Goal: Information Seeking & Learning: Learn about a topic

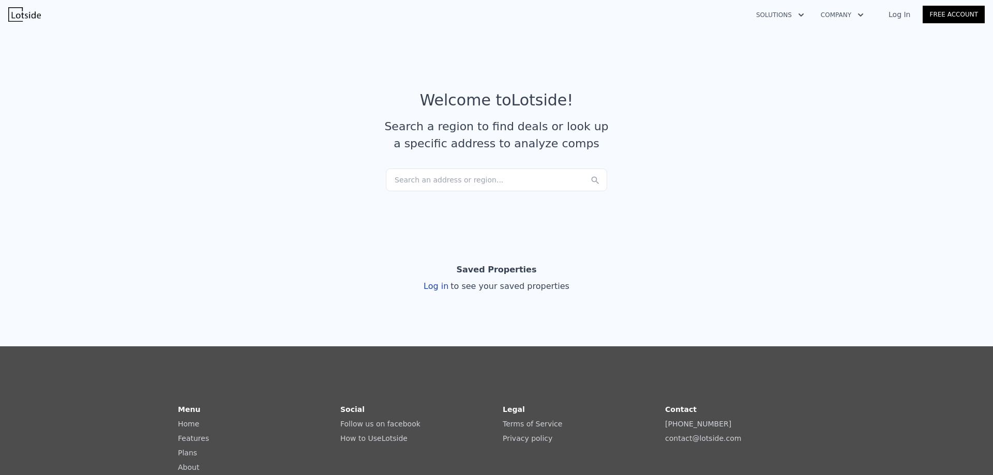
click at [431, 178] on div "Search an address or region..." at bounding box center [496, 180] width 221 height 23
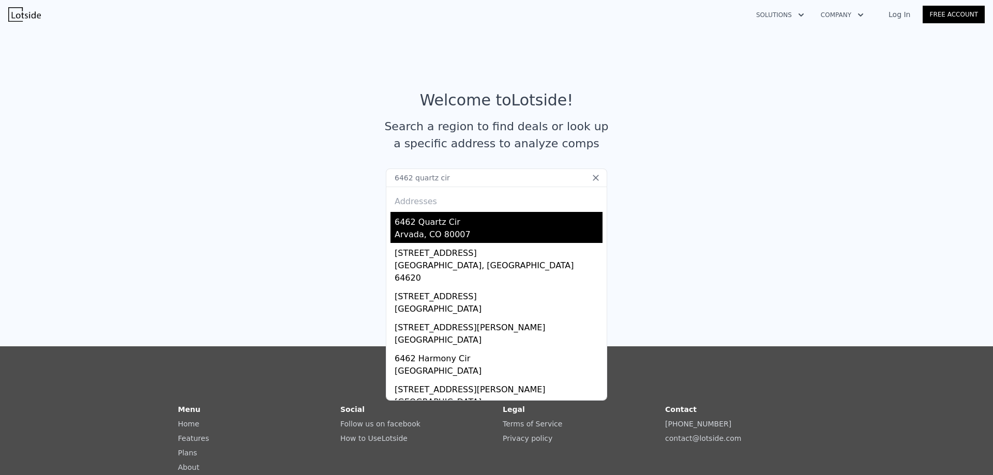
type input "6462 quartz cir"
click at [408, 229] on div "Arvada, CO 80007" at bounding box center [499, 236] width 208 height 14
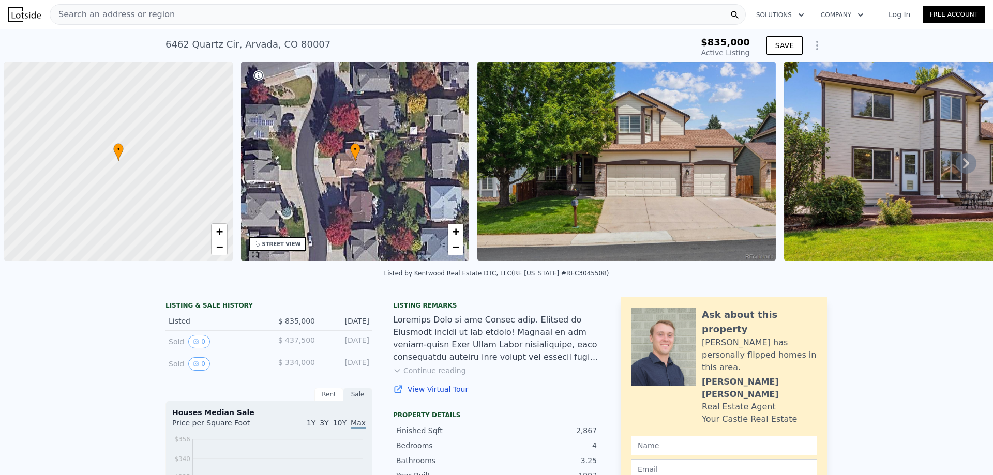
scroll to position [0, 4]
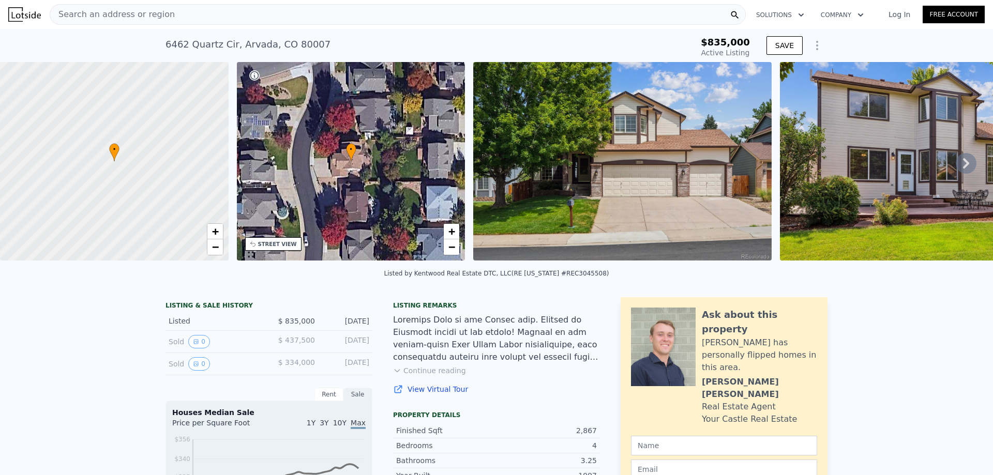
click at [964, 165] on icon at bounding box center [966, 163] width 21 height 21
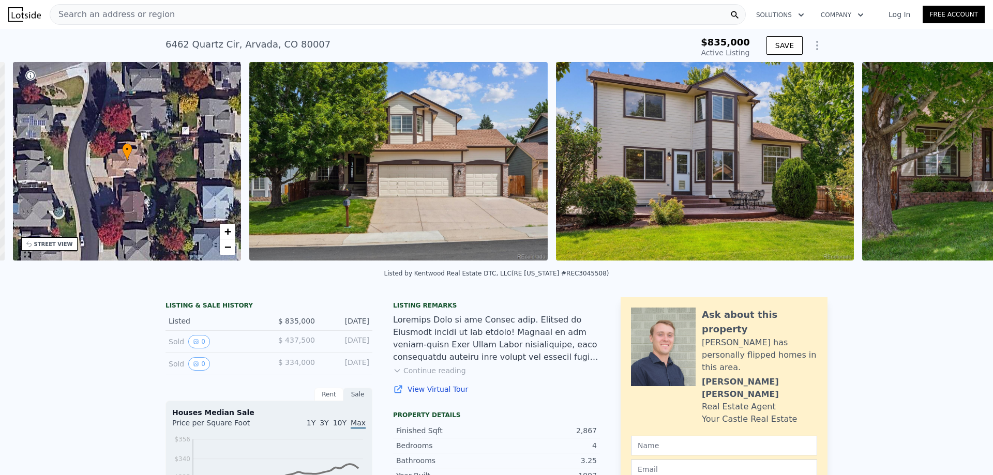
scroll to position [0, 241]
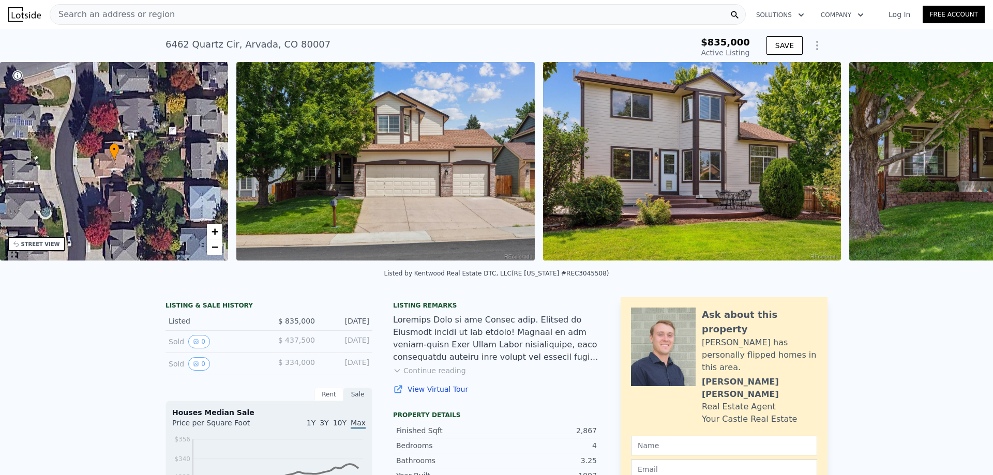
click at [964, 165] on img at bounding box center [998, 161] width 298 height 199
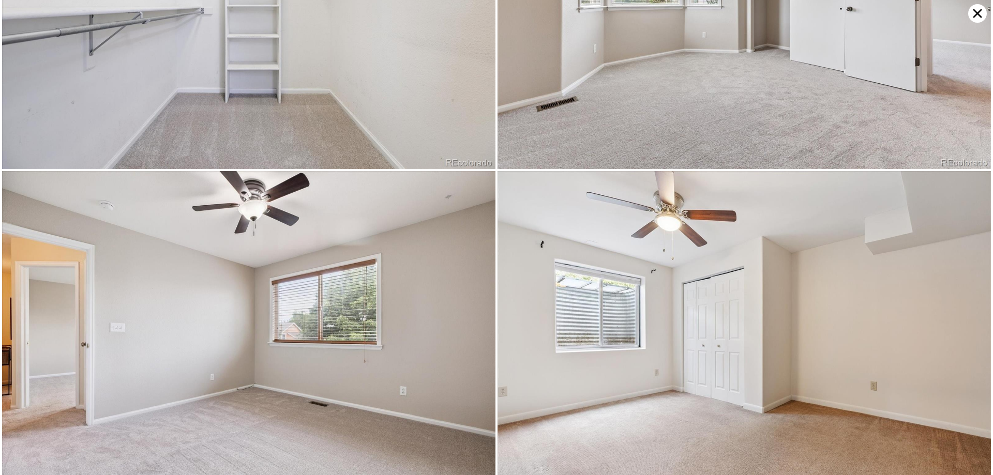
scroll to position [4266, 0]
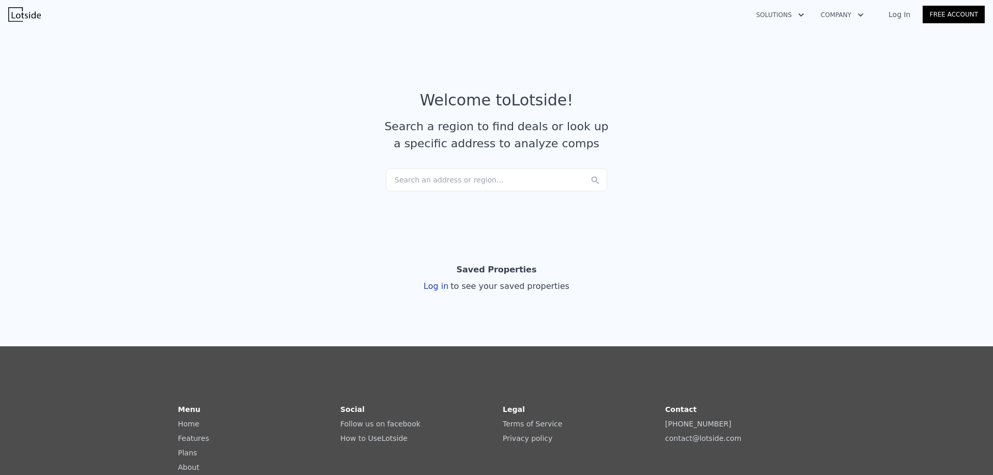
click at [414, 179] on div "Search an address or region..." at bounding box center [496, 180] width 221 height 23
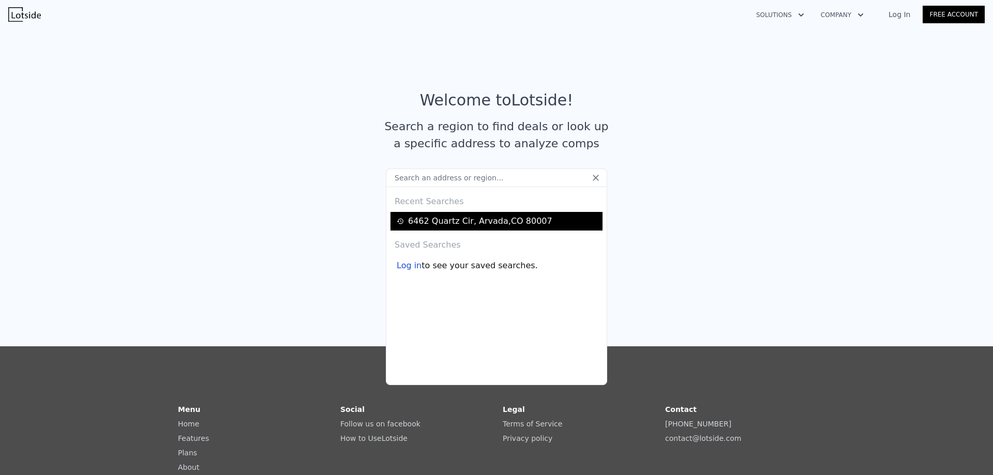
click at [430, 221] on div "[STREET_ADDRESS]" at bounding box center [480, 221] width 144 height 12
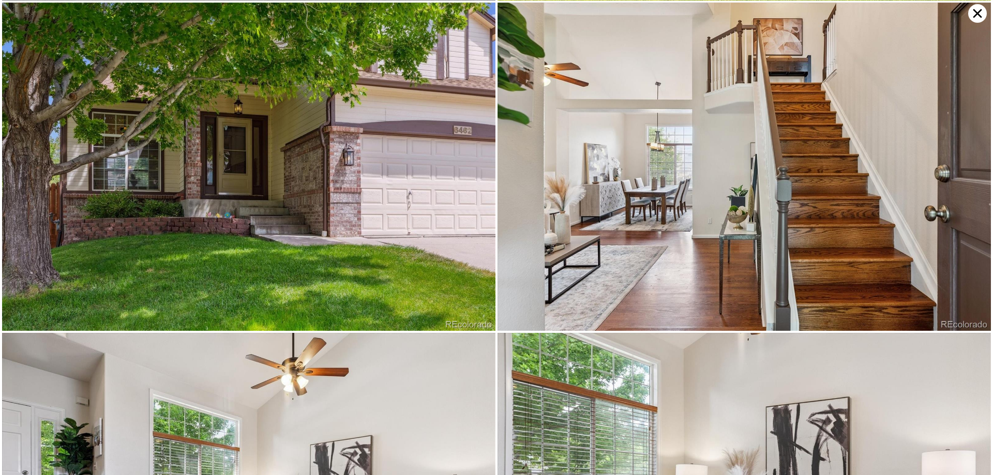
scroll to position [656, 0]
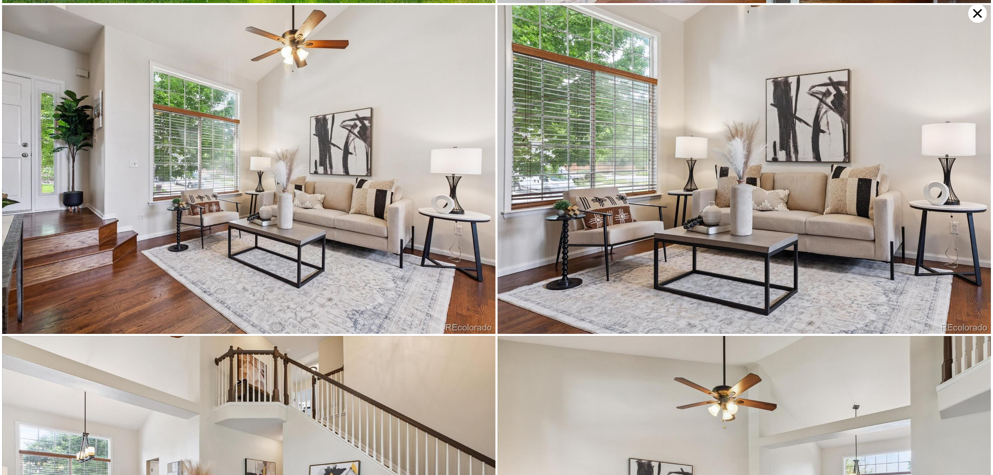
click at [978, 11] on icon at bounding box center [977, 13] width 19 height 19
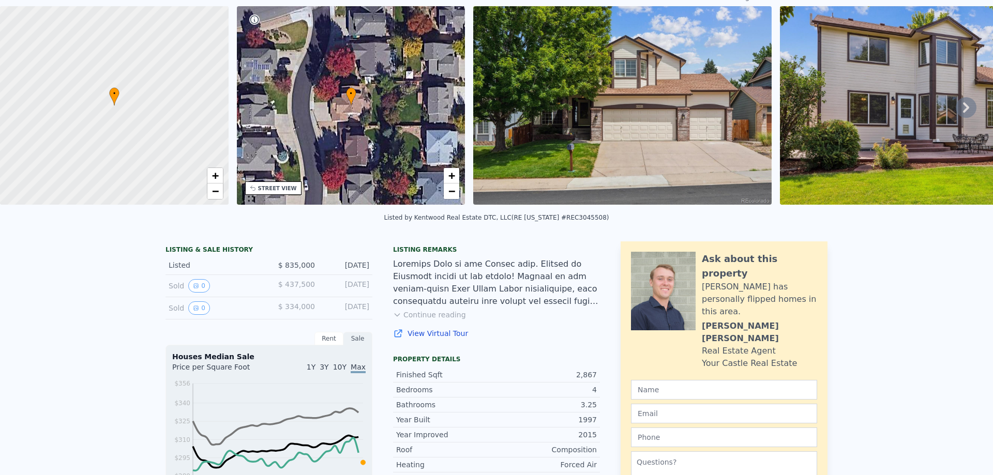
scroll to position [0, 0]
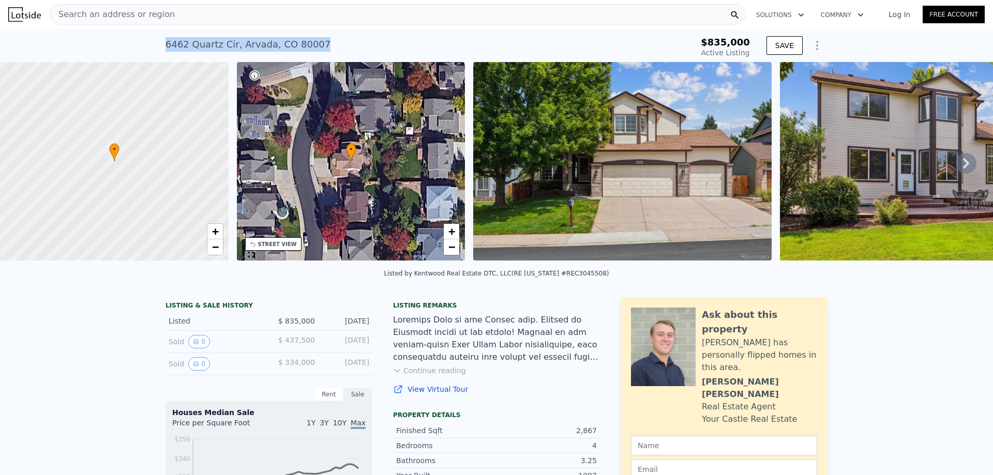
drag, startPoint x: 161, startPoint y: 47, endPoint x: 317, endPoint y: 43, distance: 155.7
click at [317, 43] on div "[STREET_ADDRESS] Active at $835k $835,000 Active Listing SAVE" at bounding box center [496, 45] width 993 height 33
copy div "[STREET_ADDRESS]"
click at [423, 395] on link "View Virtual Tour" at bounding box center [496, 389] width 207 height 10
click at [184, 8] on div "Search an address or region" at bounding box center [398, 14] width 696 height 21
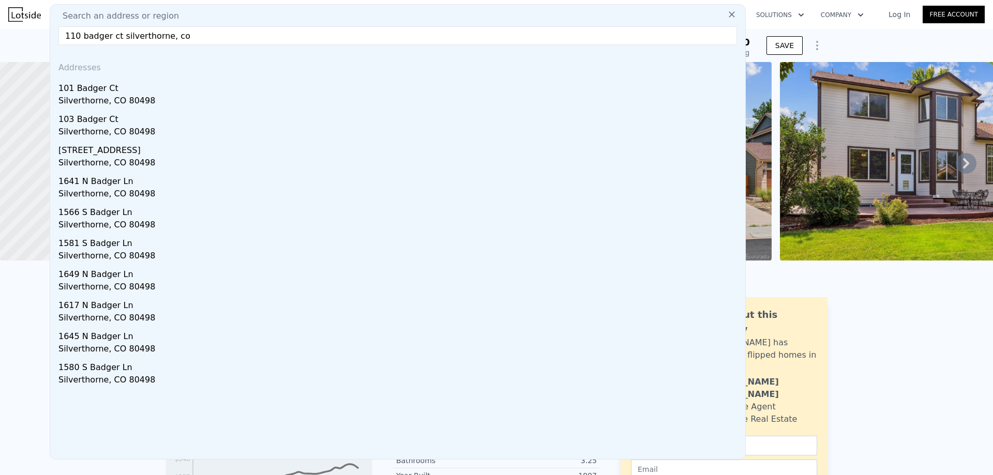
drag, startPoint x: 109, startPoint y: 36, endPoint x: 115, endPoint y: 36, distance: 6.7
click at [115, 36] on input "110 badger ct silverthorne, co" at bounding box center [397, 35] width 678 height 19
click at [180, 37] on input "110 badger silverthorne, co" at bounding box center [397, 35] width 678 height 19
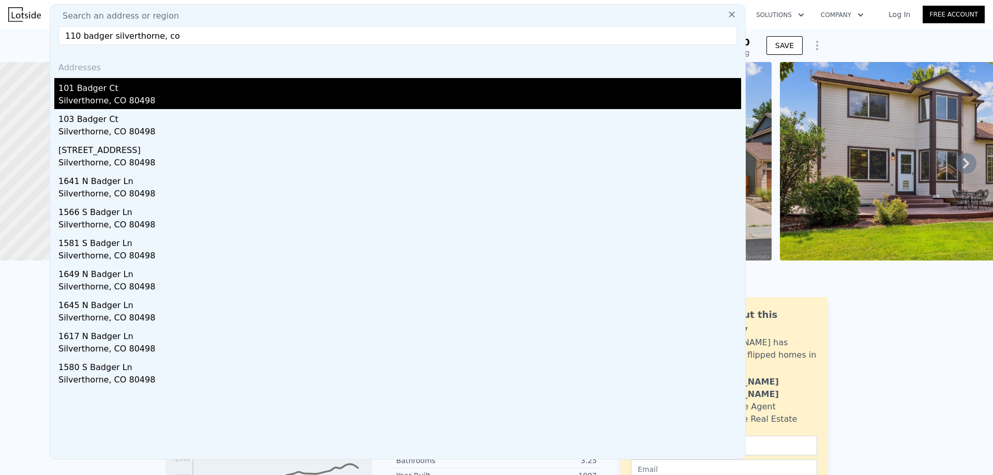
type input "110 badger silverthorne, co"
click at [88, 94] on div "101 Badger Ct" at bounding box center [399, 86] width 683 height 17
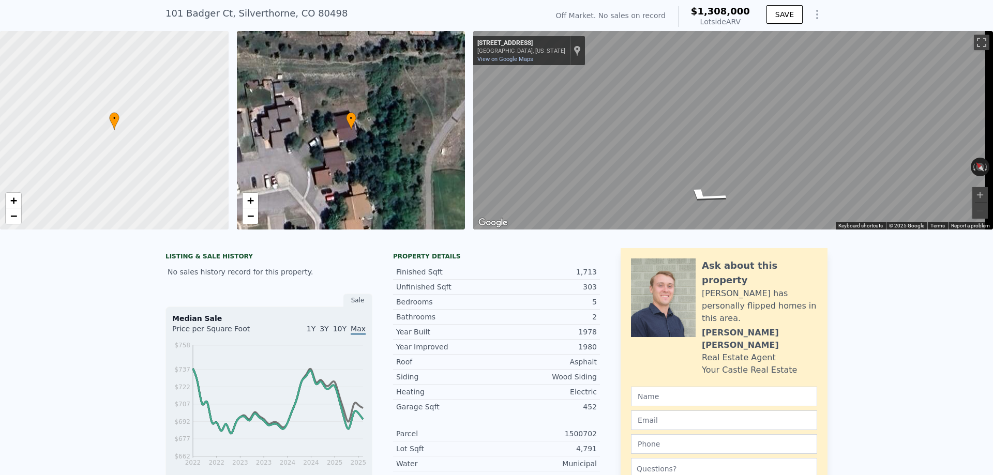
scroll to position [4, 0]
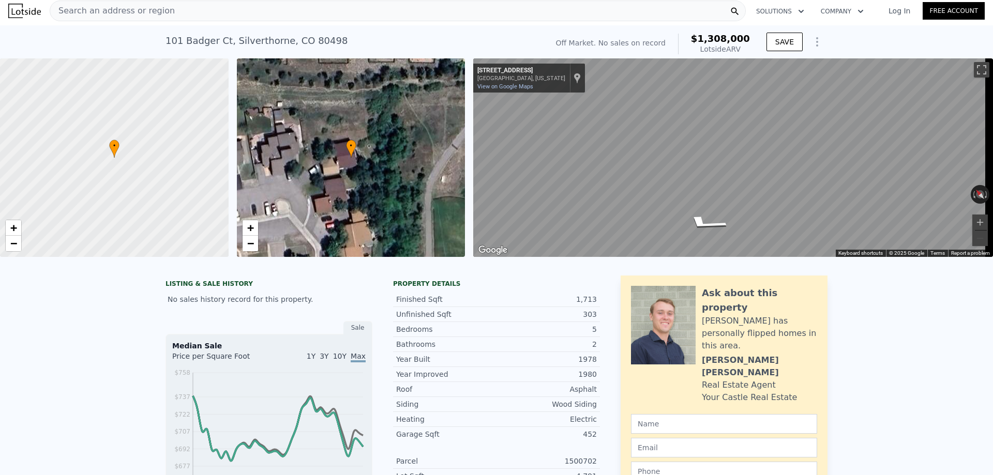
click at [121, 5] on span "Search an address or region" at bounding box center [112, 11] width 125 height 12
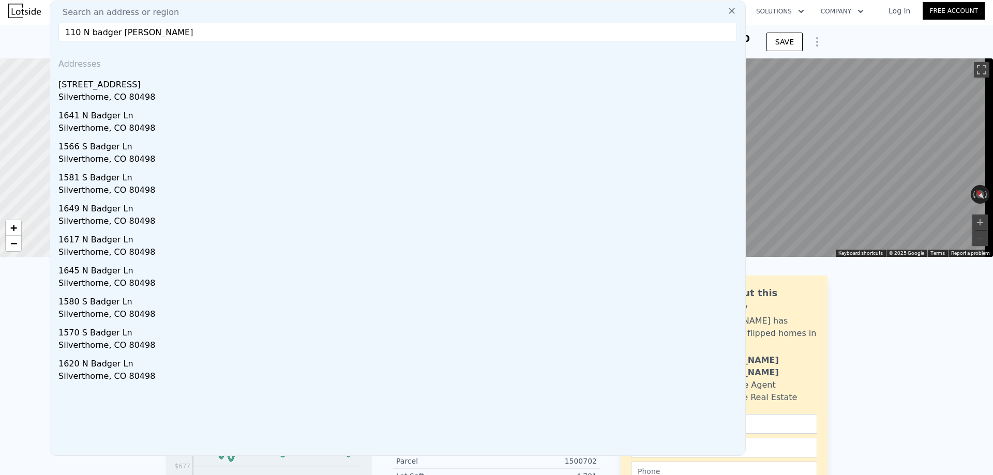
drag, startPoint x: 84, startPoint y: 31, endPoint x: 127, endPoint y: 33, distance: 42.5
click at [127, 33] on input "110 N badger [PERSON_NAME]" at bounding box center [397, 32] width 678 height 19
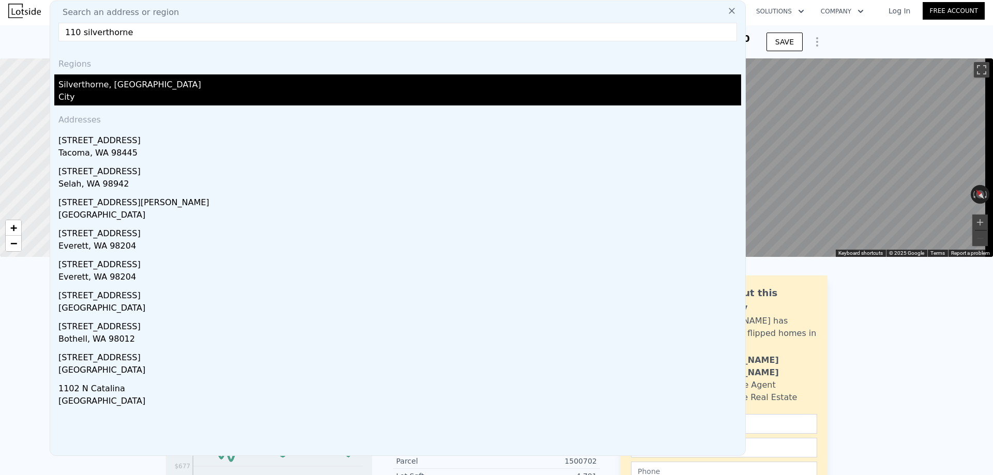
type input "110 silverthorne"
click at [88, 92] on div "City" at bounding box center [399, 98] width 683 height 14
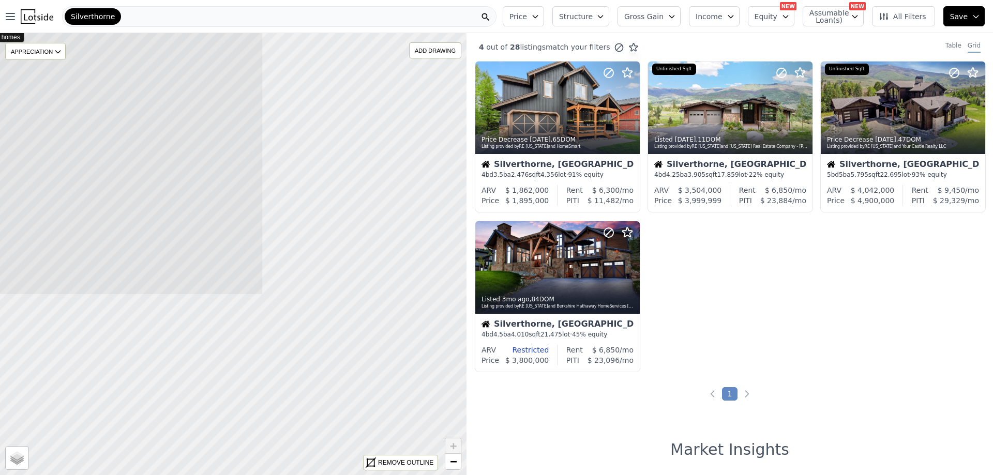
drag, startPoint x: 336, startPoint y: 209, endPoint x: 85, endPoint y: -16, distance: 337.2
click at [85, 0] on html "Open main menu Silverthorne Price Structure Gross Gain Income Equity NEW Assuma…" at bounding box center [496, 237] width 993 height 475
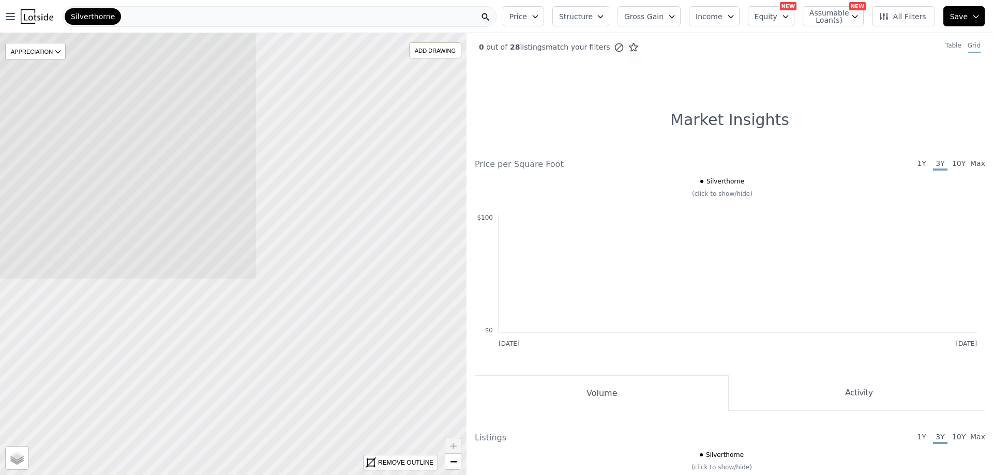
drag, startPoint x: 310, startPoint y: 312, endPoint x: 25, endPoint y: -14, distance: 432.8
click at [25, 0] on html "Open main menu Silverthorne Price Structure Gross Gain Income Equity NEW Assuma…" at bounding box center [496, 237] width 993 height 475
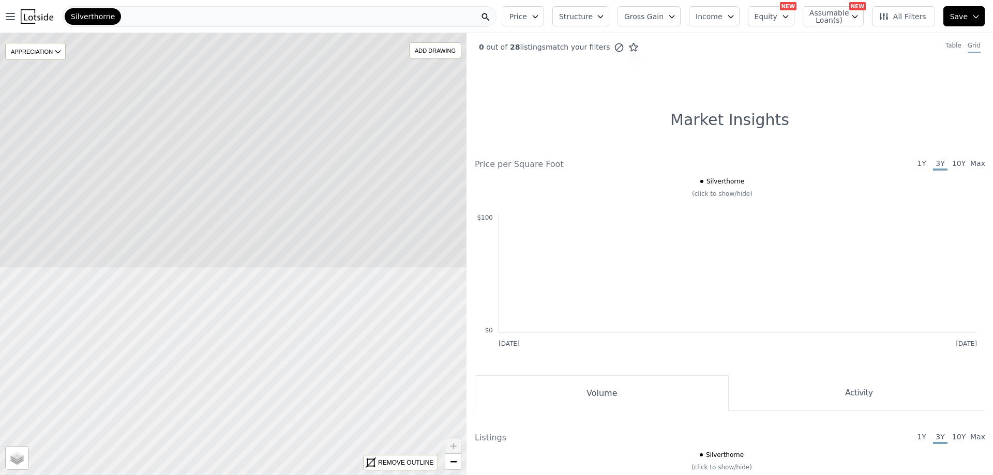
click at [177, 13] on div "Open main menu Silverthorne Price Structure Gross Gain Income Equity NEW Assuma…" at bounding box center [496, 237] width 993 height 475
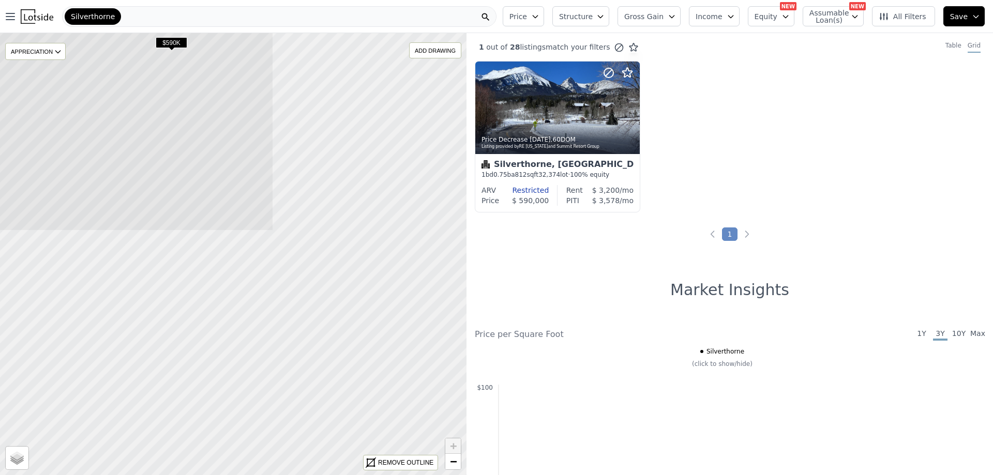
drag, startPoint x: 285, startPoint y: 276, endPoint x: 43, endPoint y: -35, distance: 394.0
click at [43, 0] on html "Open main menu Silverthorne Price Structure Gross Gain Income Equity NEW Assuma…" at bounding box center [496, 237] width 993 height 475
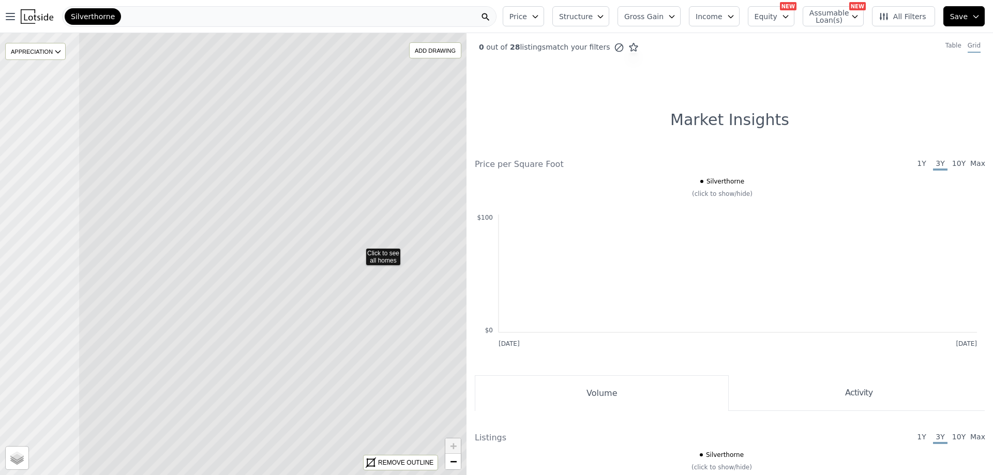
drag, startPoint x: 106, startPoint y: 144, endPoint x: 232, endPoint y: 142, distance: 125.7
click at [232, 142] on icon at bounding box center [359, 252] width 562 height 533
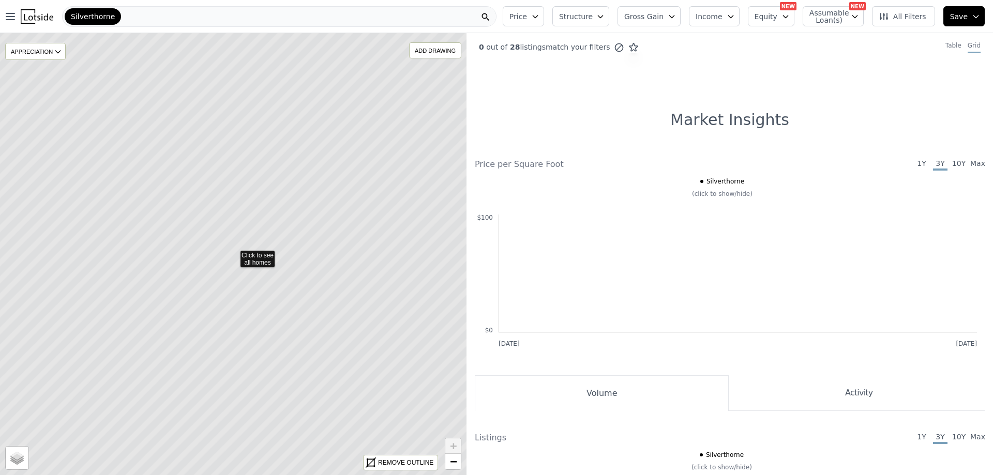
click at [282, 224] on icon at bounding box center [233, 254] width 562 height 533
click at [269, 234] on icon at bounding box center [233, 254] width 562 height 533
click at [274, 224] on icon at bounding box center [233, 254] width 562 height 533
click at [899, 21] on span "All Filters" at bounding box center [902, 16] width 48 height 10
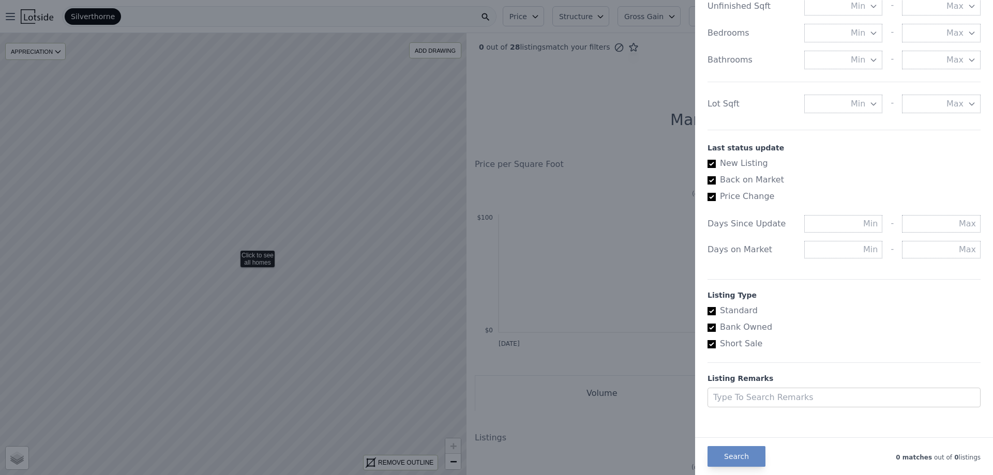
scroll to position [468, 0]
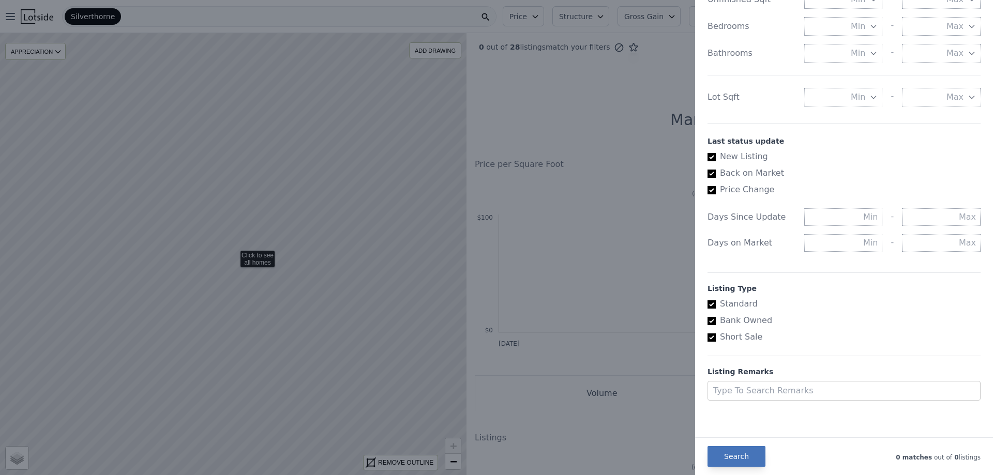
click at [743, 460] on button "Search" at bounding box center [736, 456] width 58 height 21
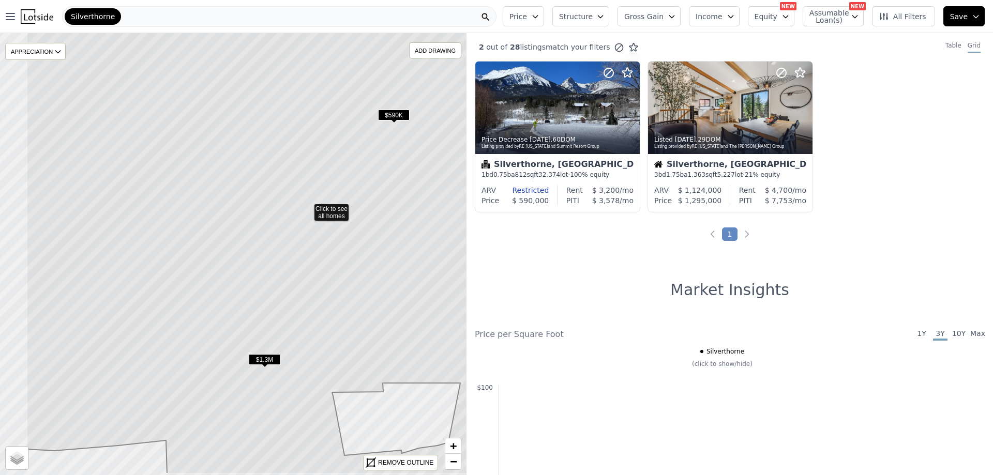
drag, startPoint x: 294, startPoint y: 338, endPoint x: 368, endPoint y: 292, distance: 87.4
click at [368, 292] on icon at bounding box center [307, 208] width 562 height 533
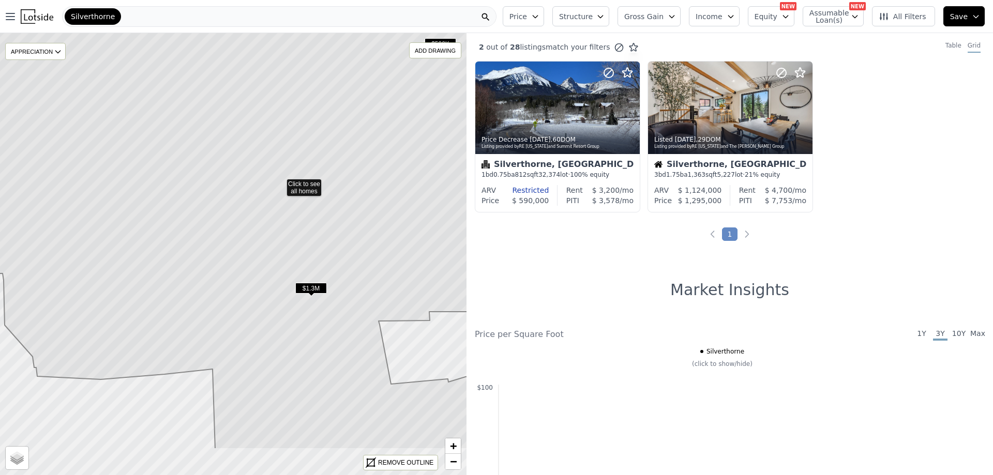
drag, startPoint x: 352, startPoint y: 297, endPoint x: 399, endPoint y: 226, distance: 85.5
click at [399, 226] on icon at bounding box center [280, 183] width 562 height 533
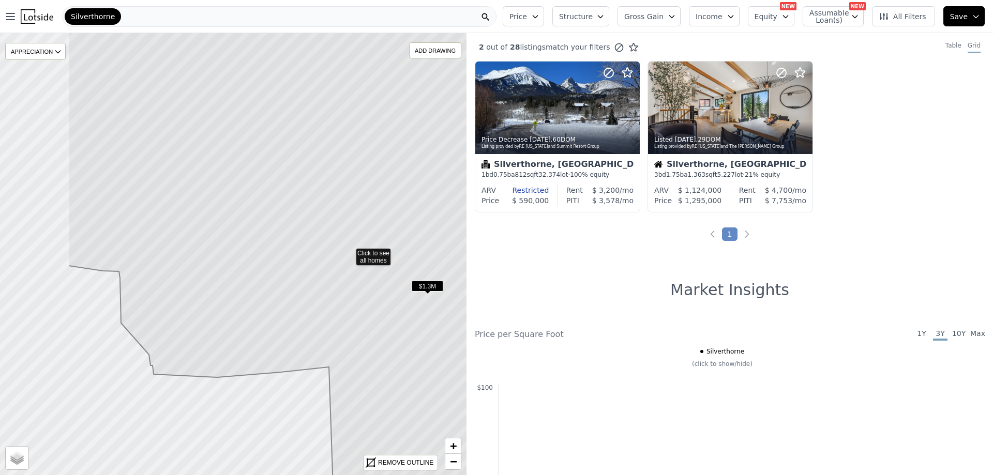
drag, startPoint x: 332, startPoint y: 280, endPoint x: 464, endPoint y: 276, distance: 131.9
click at [464, 276] on icon at bounding box center [349, 252] width 562 height 533
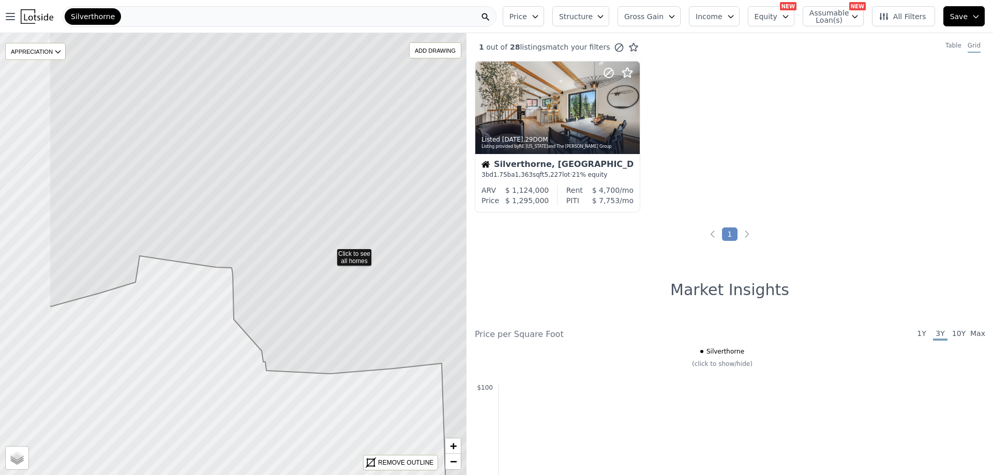
drag, startPoint x: 275, startPoint y: 288, endPoint x: 372, endPoint y: 286, distance: 96.7
click at [372, 286] on icon at bounding box center [330, 253] width 562 height 533
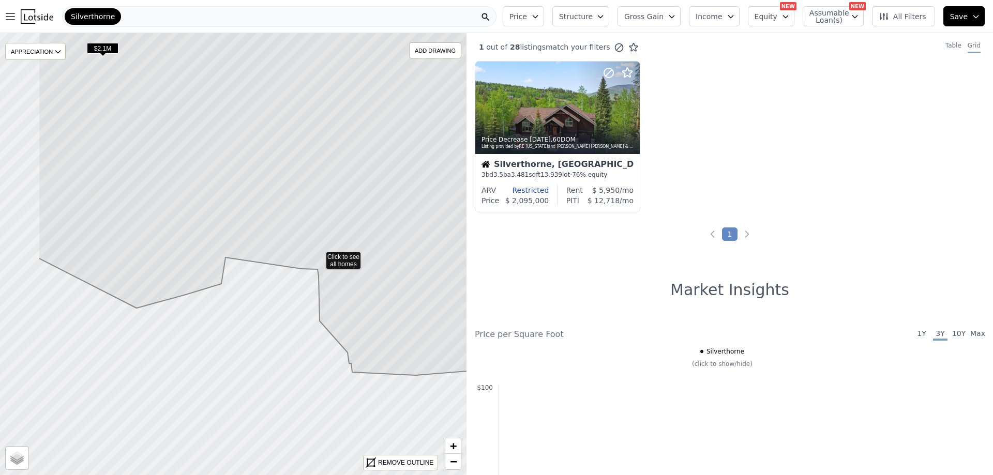
drag, startPoint x: 369, startPoint y: 288, endPoint x: 388, endPoint y: 289, distance: 19.2
click at [388, 290] on icon at bounding box center [319, 256] width 562 height 533
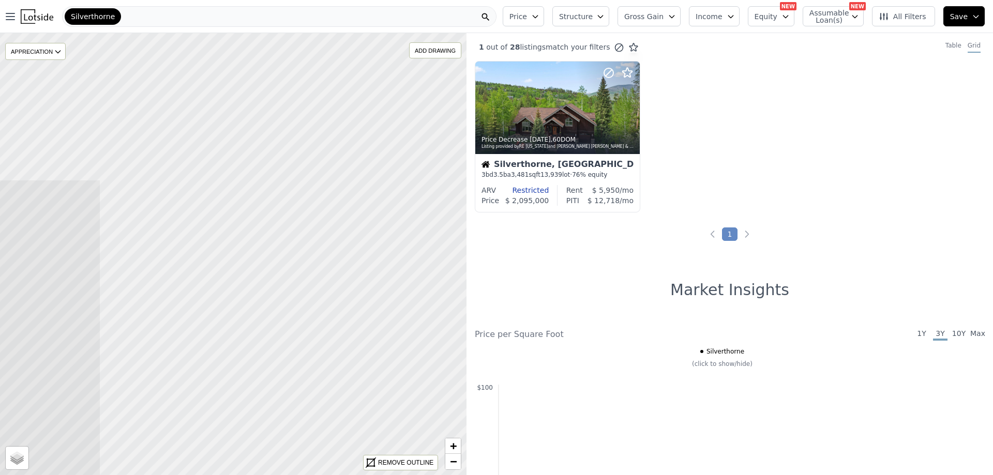
drag, startPoint x: 410, startPoint y: 240, endPoint x: 0, endPoint y: 423, distance: 448.4
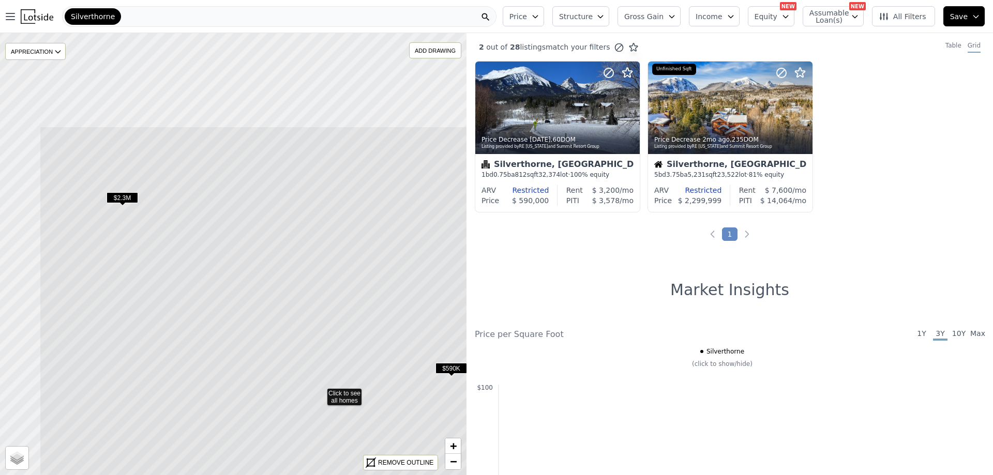
drag, startPoint x: 126, startPoint y: 254, endPoint x: 213, endPoint y: 392, distance: 163.1
click at [213, 392] on icon at bounding box center [320, 392] width 562 height 533
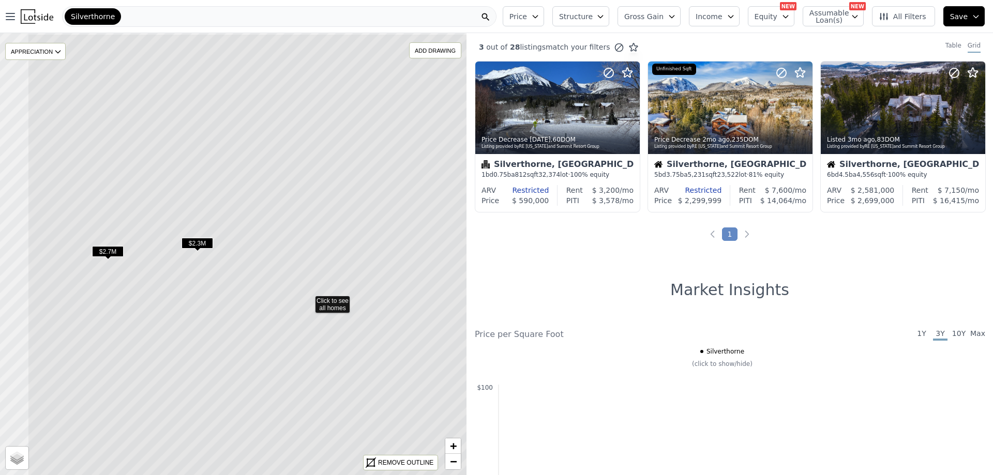
drag, startPoint x: 253, startPoint y: 326, endPoint x: 328, endPoint y: 372, distance: 88.0
click at [328, 372] on icon at bounding box center [308, 300] width 562 height 533
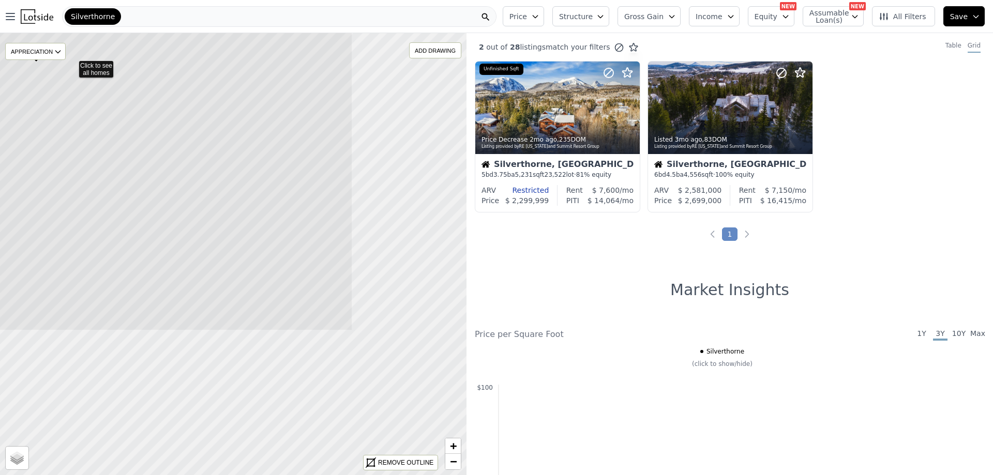
drag, startPoint x: 330, startPoint y: 341, endPoint x: 169, endPoint y: 151, distance: 249.1
click at [169, 151] on icon at bounding box center [72, 64] width 562 height 533
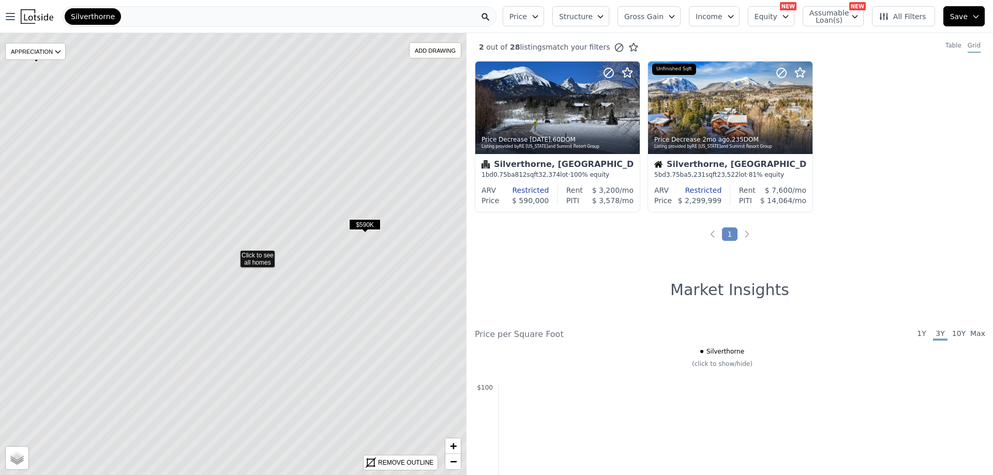
click at [360, 224] on span "$590K" at bounding box center [365, 224] width 32 height 11
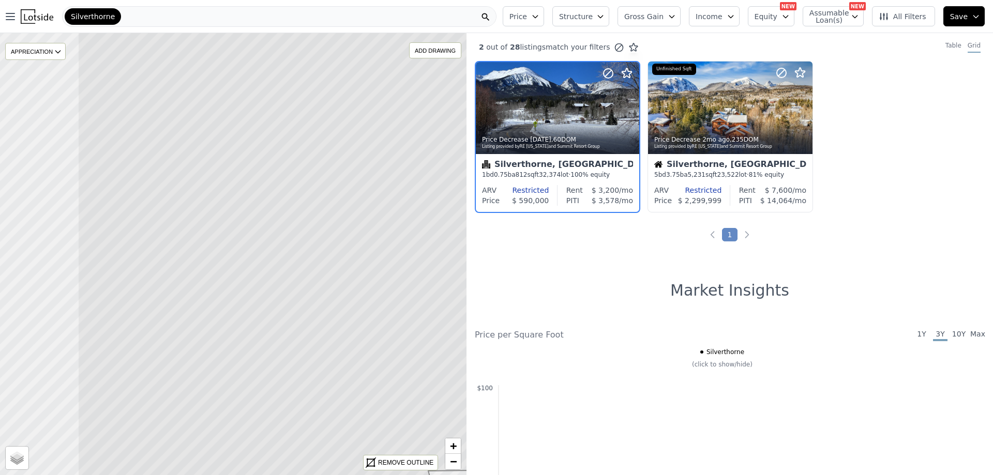
drag, startPoint x: 238, startPoint y: 279, endPoint x: 363, endPoint y: 248, distance: 128.9
click at [363, 248] on icon at bounding box center [359, 223] width 562 height 533
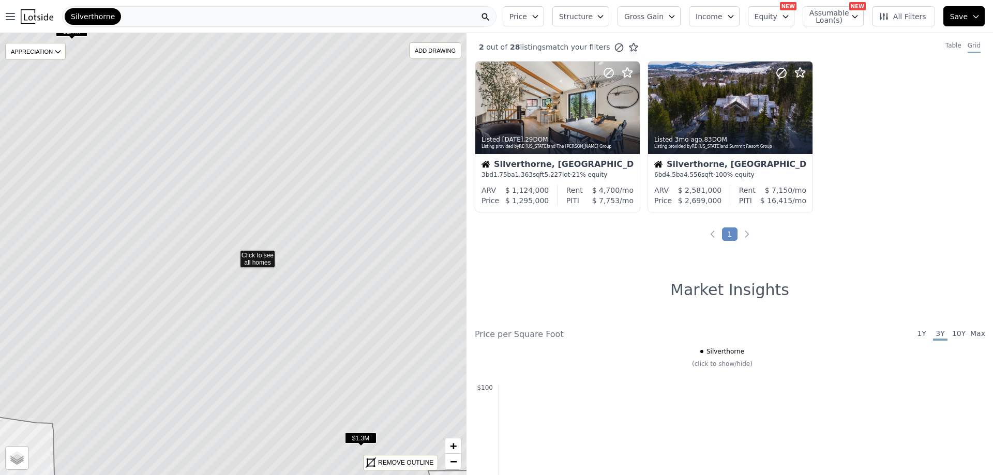
click at [320, 274] on icon at bounding box center [233, 254] width 562 height 533
